Goal: Find specific page/section: Find specific page/section

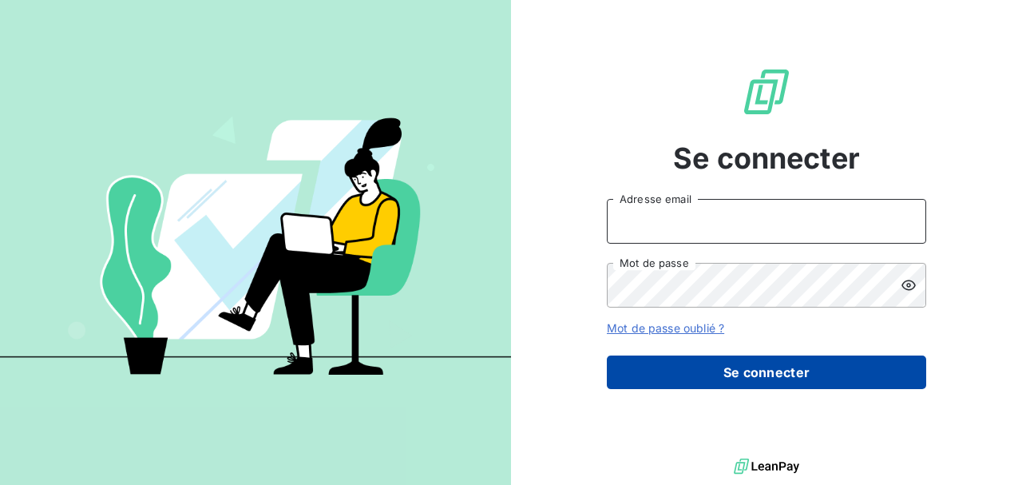
type input "[PERSON_NAME][EMAIL_ADDRESS][DOMAIN_NAME]"
click at [776, 364] on button "Se connecter" at bounding box center [767, 372] width 320 height 34
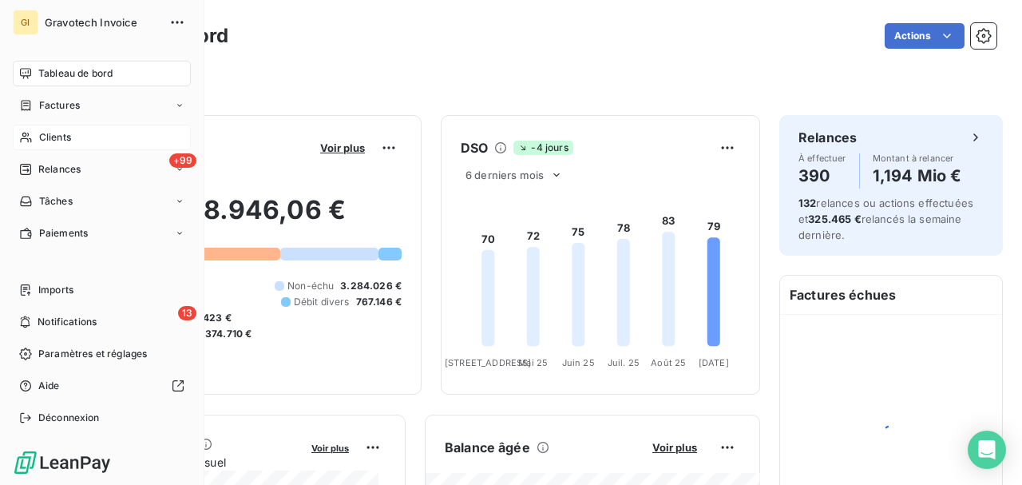
click at [53, 141] on span "Clients" at bounding box center [55, 137] width 32 height 14
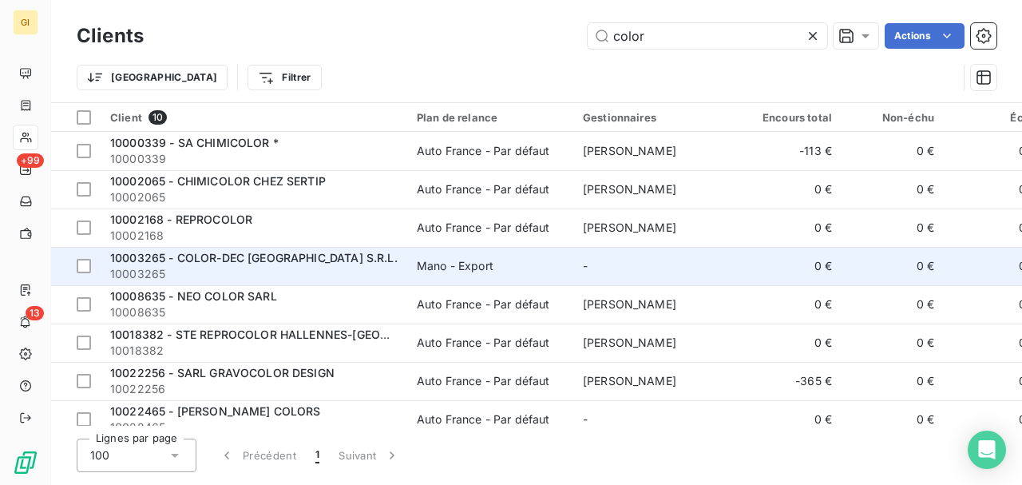
type input "color"
click at [251, 260] on span "10003265 - COLOR-DEC [GEOGRAPHIC_DATA] S.R.L." at bounding box center [254, 258] width 288 height 14
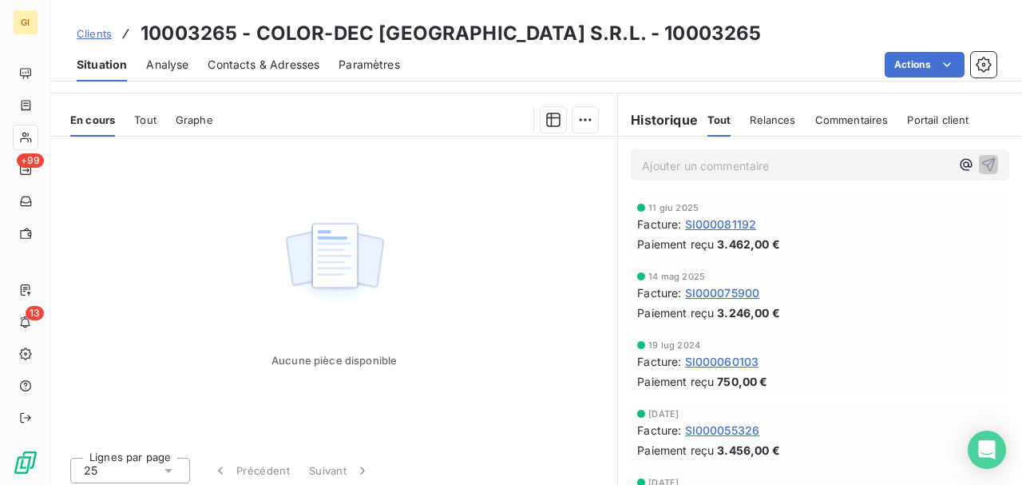
scroll to position [314, 0]
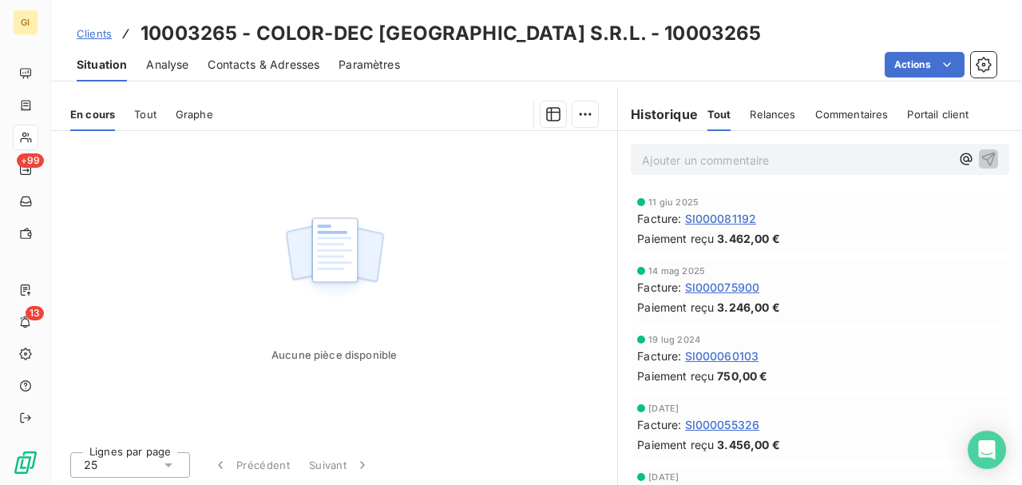
click at [735, 219] on span "SI000081192" at bounding box center [721, 218] width 72 height 17
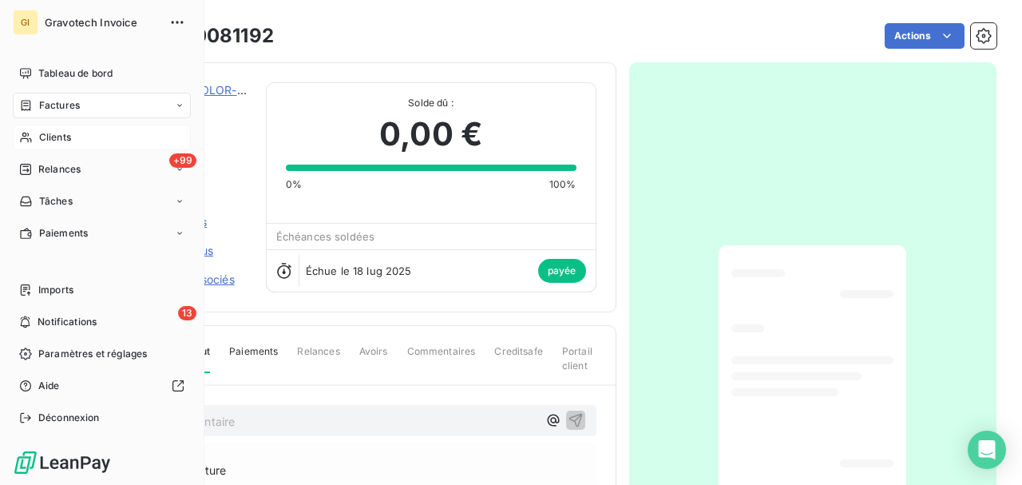
click at [48, 141] on span "Clients" at bounding box center [55, 137] width 32 height 14
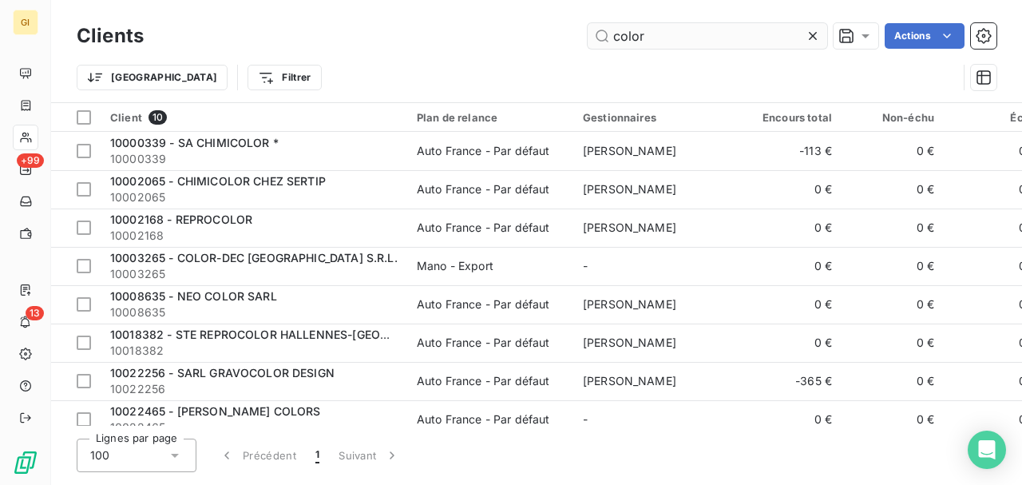
drag, startPoint x: 649, startPoint y: 39, endPoint x: 610, endPoint y: 39, distance: 39.1
click at [610, 39] on input "color" at bounding box center [708, 36] width 240 height 26
type input "d"
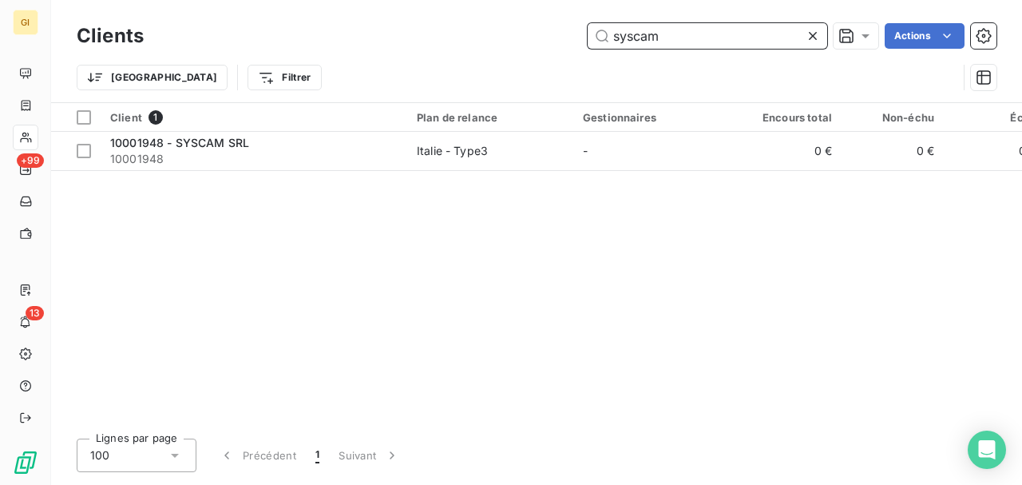
drag, startPoint x: 665, startPoint y: 42, endPoint x: 589, endPoint y: 42, distance: 75.9
click at [589, 42] on input "syscam" at bounding box center [708, 36] width 240 height 26
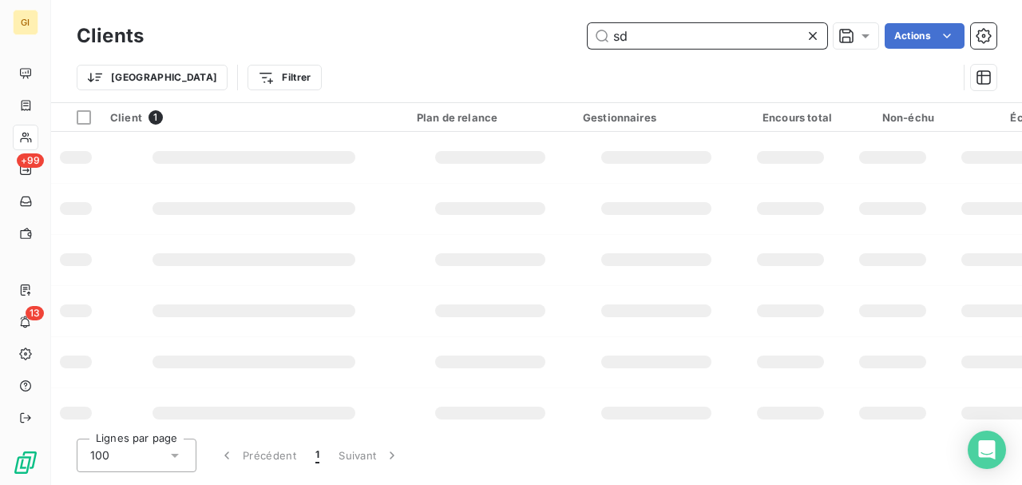
type input "sd"
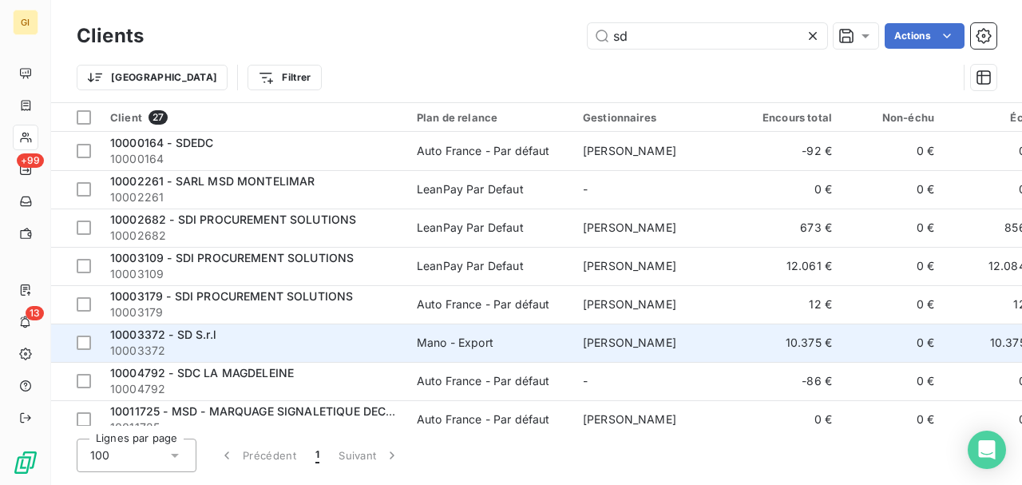
click at [191, 333] on span "10003372 - SD S.r.l" at bounding box center [163, 335] width 106 height 14
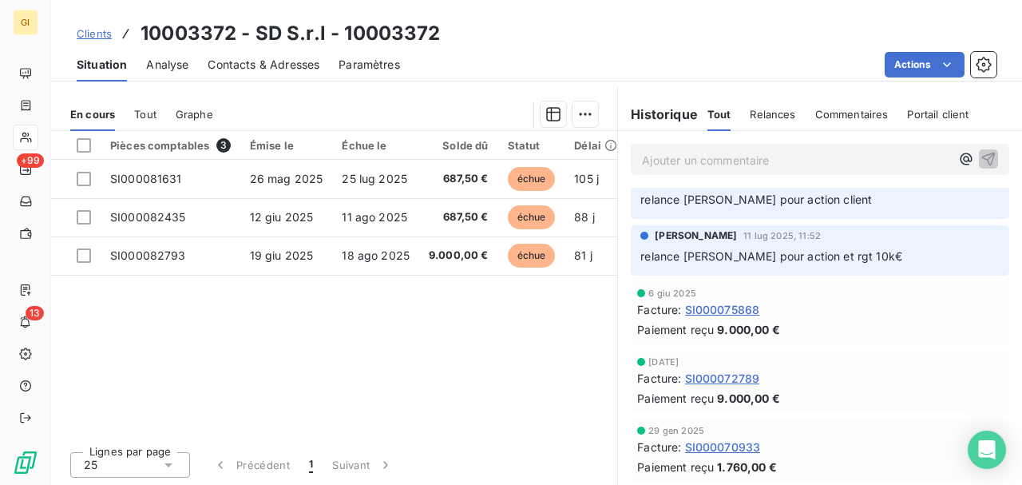
scroll to position [212, 0]
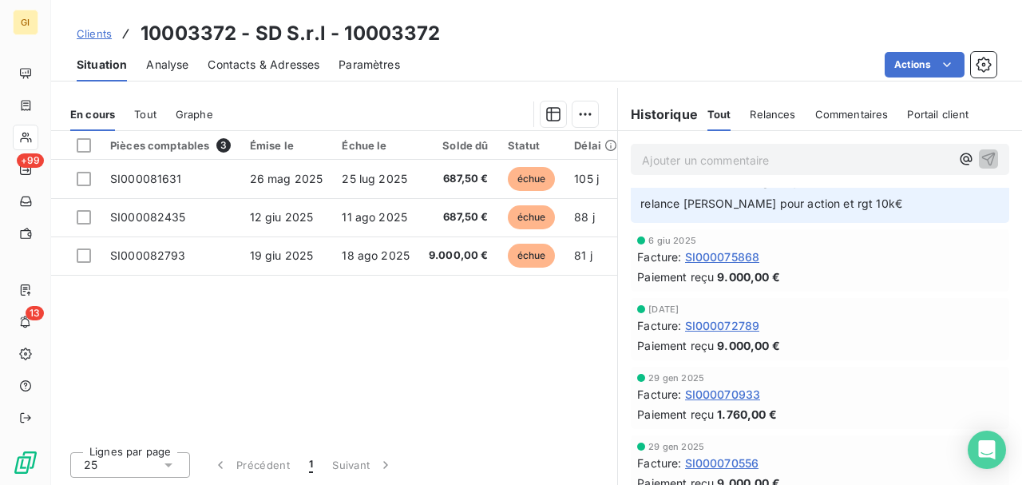
click at [719, 256] on span "SI000075868" at bounding box center [722, 256] width 75 height 17
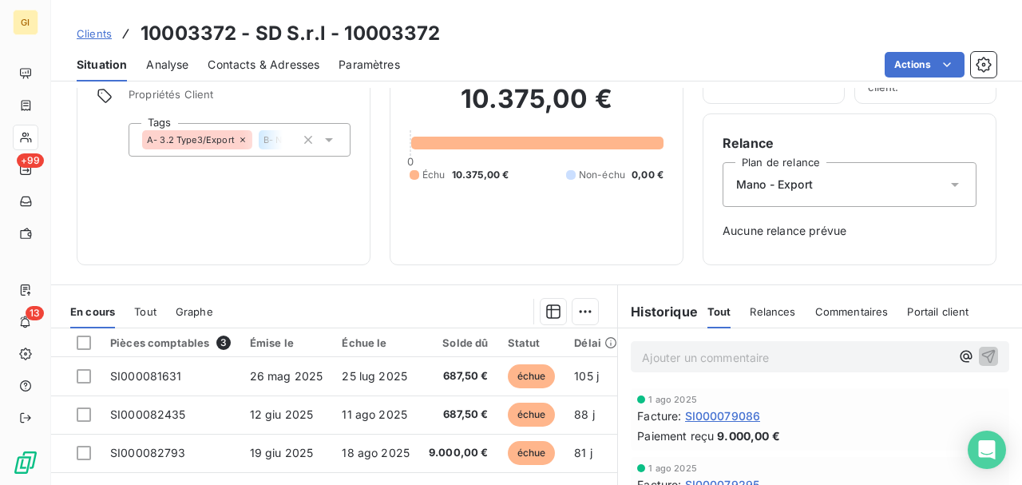
scroll to position [266, 0]
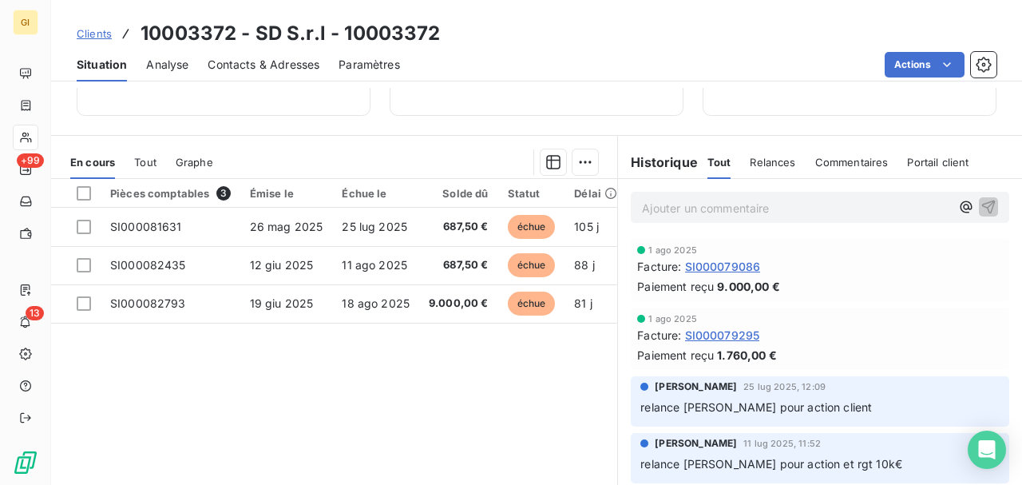
click at [728, 261] on span "SI000079086" at bounding box center [723, 266] width 76 height 17
